Goal: Task Accomplishment & Management: Manage account settings

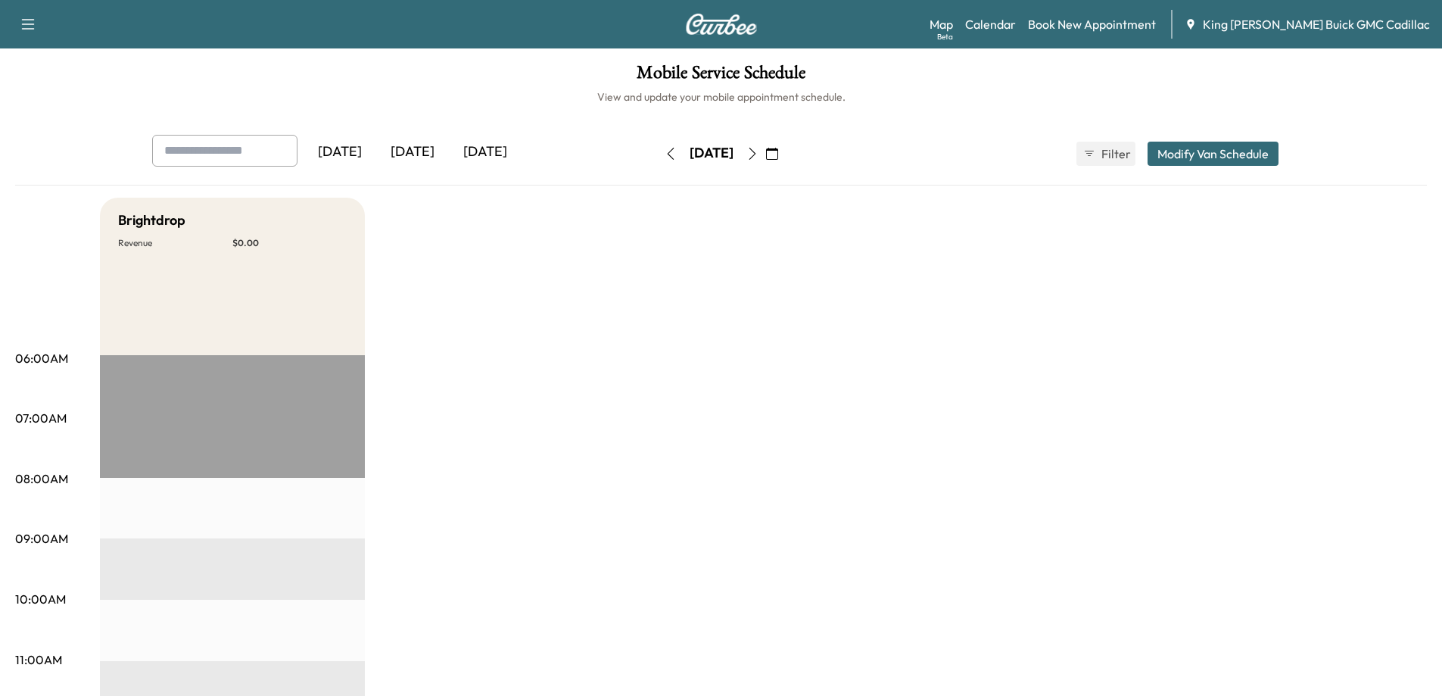
click at [465, 149] on div "[DATE]" at bounding box center [485, 152] width 73 height 35
click at [425, 163] on div "[DATE]" at bounding box center [412, 152] width 73 height 35
click at [478, 150] on div "[DATE]" at bounding box center [485, 152] width 73 height 35
click at [758, 153] on icon "button" at bounding box center [752, 154] width 12 height 12
click at [758, 159] on icon "button" at bounding box center [752, 154] width 12 height 12
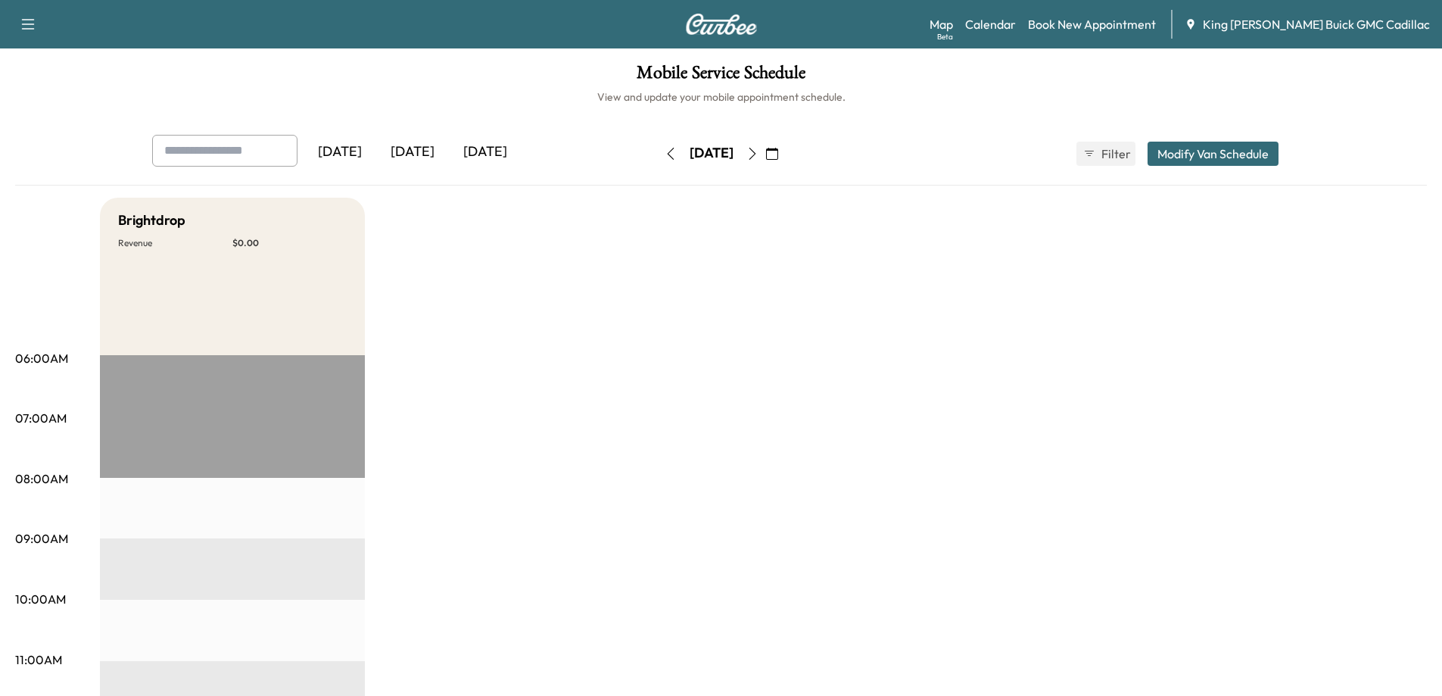
click at [665, 148] on icon "button" at bounding box center [671, 154] width 12 height 12
click at [670, 148] on icon "button" at bounding box center [676, 154] width 12 height 12
click at [665, 151] on icon "button" at bounding box center [671, 154] width 12 height 12
click at [665, 153] on icon "button" at bounding box center [671, 154] width 12 height 12
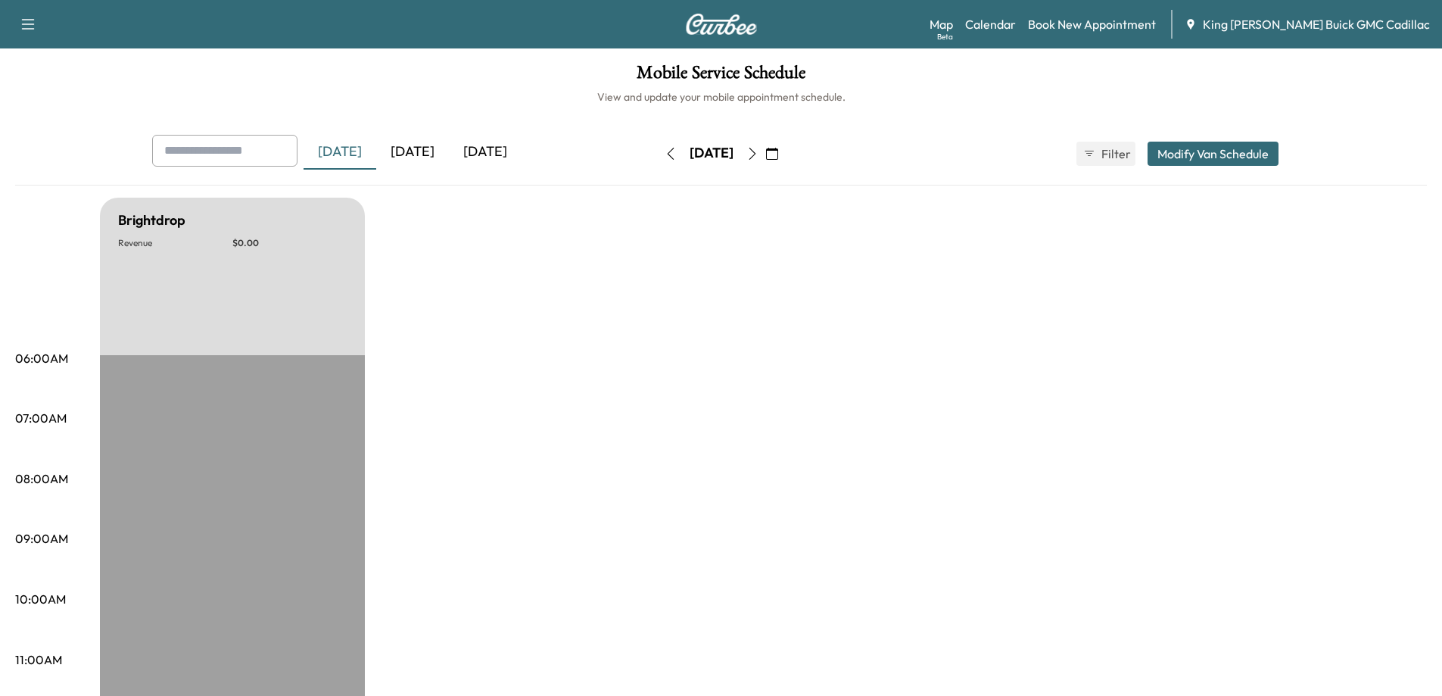
click at [758, 151] on icon "button" at bounding box center [752, 154] width 12 height 12
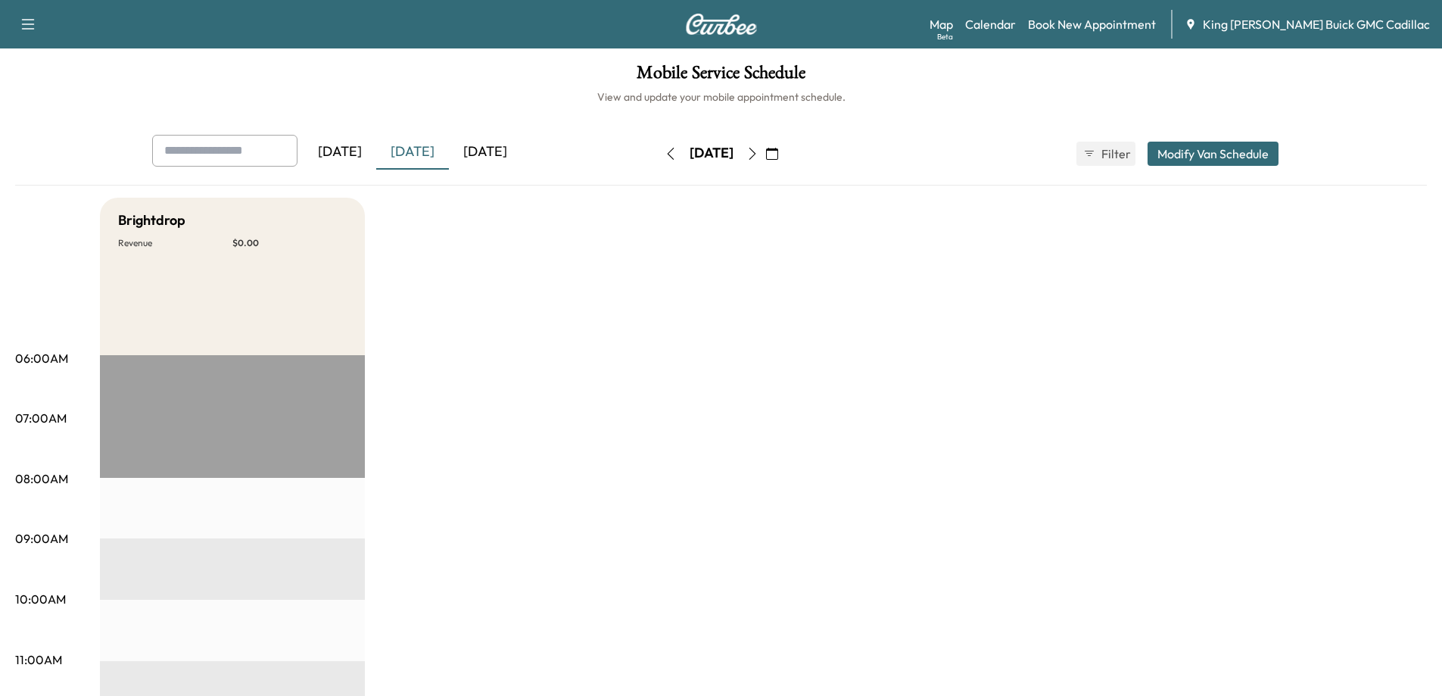
click at [491, 149] on div "[DATE]" at bounding box center [485, 152] width 73 height 35
click at [413, 157] on div "[DATE]" at bounding box center [412, 152] width 73 height 35
